Goal: Task Accomplishment & Management: Use online tool/utility

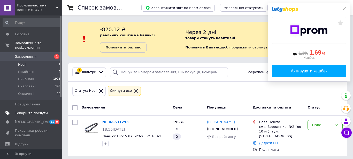
click at [27, 111] on span "Товари та послуги" at bounding box center [31, 113] width 33 height 5
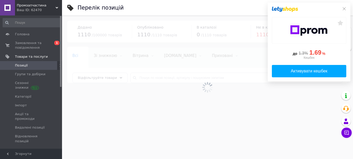
click at [342, 9] on icon at bounding box center [344, 9] width 4 height 4
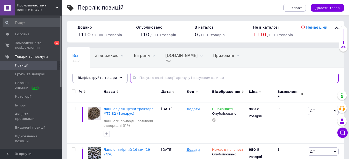
click at [148, 80] on input "text" at bounding box center [234, 78] width 209 height 10
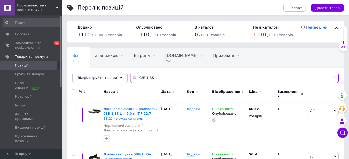
type input "08B-1-SS"
